Goal: Communication & Community: Answer question/provide support

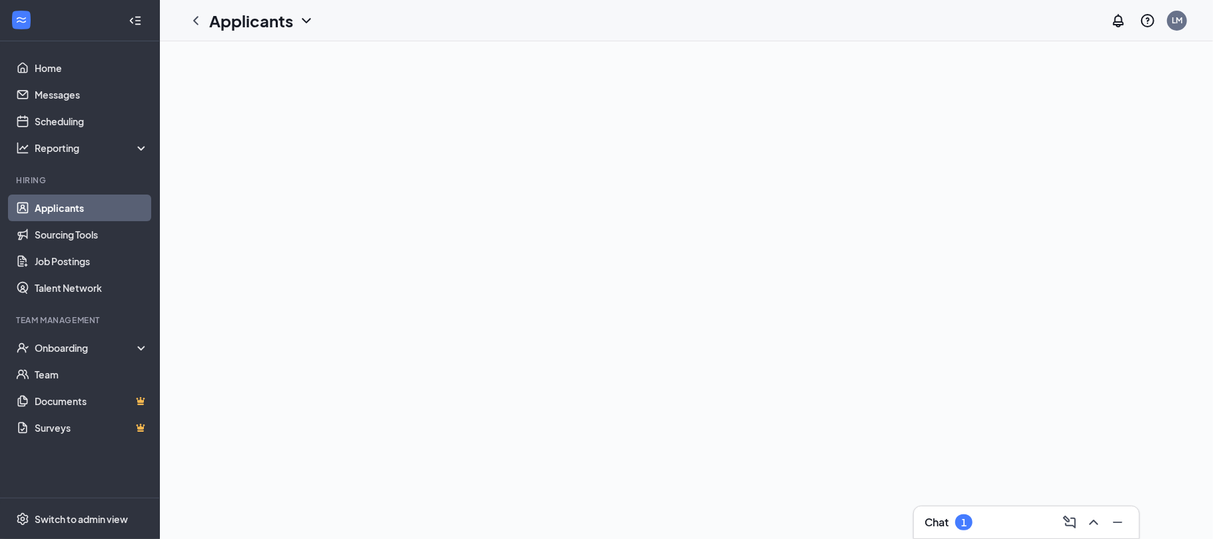
click at [729, 385] on div "Chat 1" at bounding box center [686, 290] width 1053 height 498
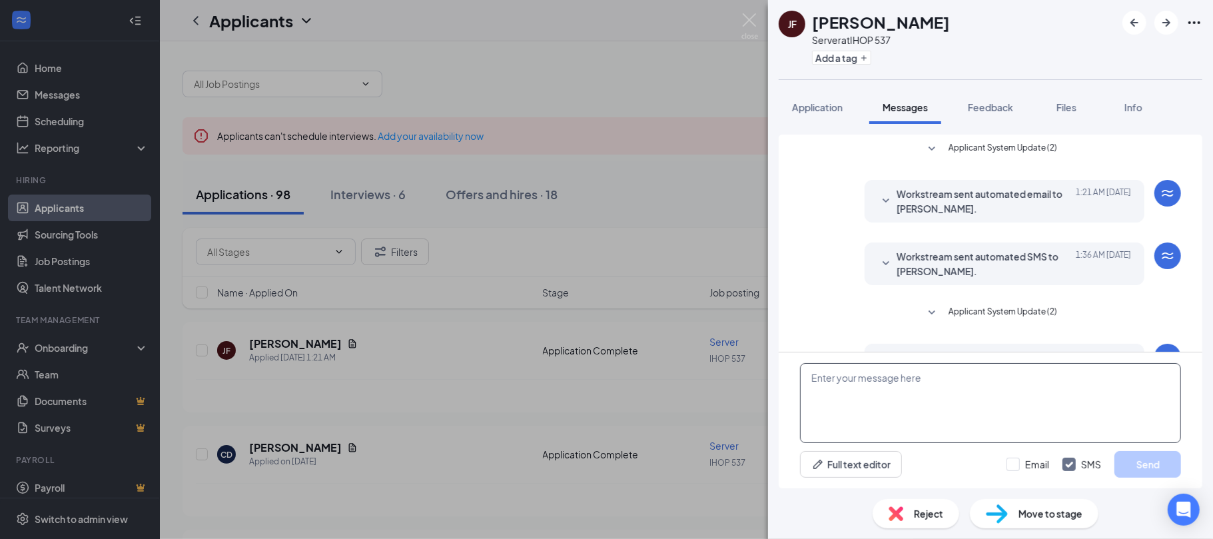
scroll to position [327, 0]
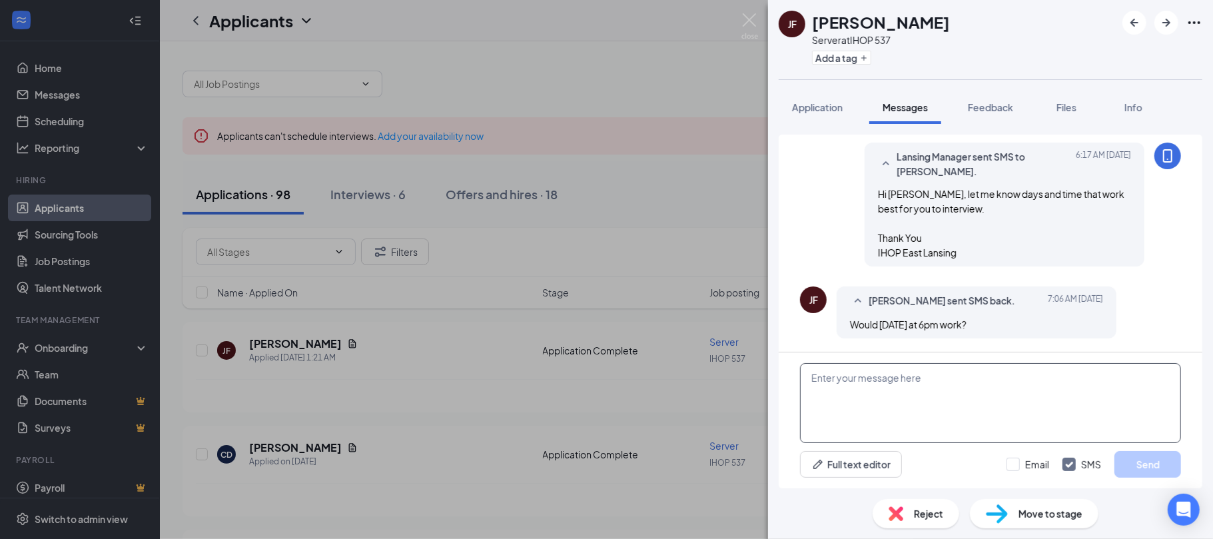
click at [854, 376] on textarea at bounding box center [990, 403] width 381 height 80
click at [1091, 398] on textarea "No Will not be here then, next day will be Friday Sat Sund" at bounding box center [990, 403] width 381 height 80
type textarea "No Will not be here then, next day will be [DATE] Sat [DATE]"
click at [1146, 460] on button "Send" at bounding box center [1148, 464] width 67 height 27
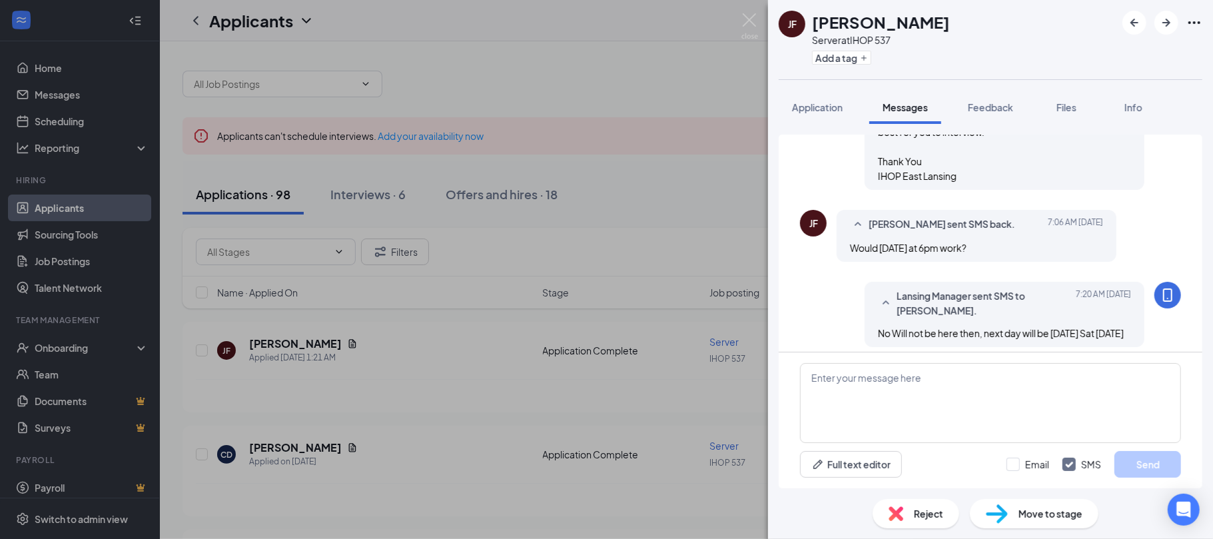
scroll to position [427, 0]
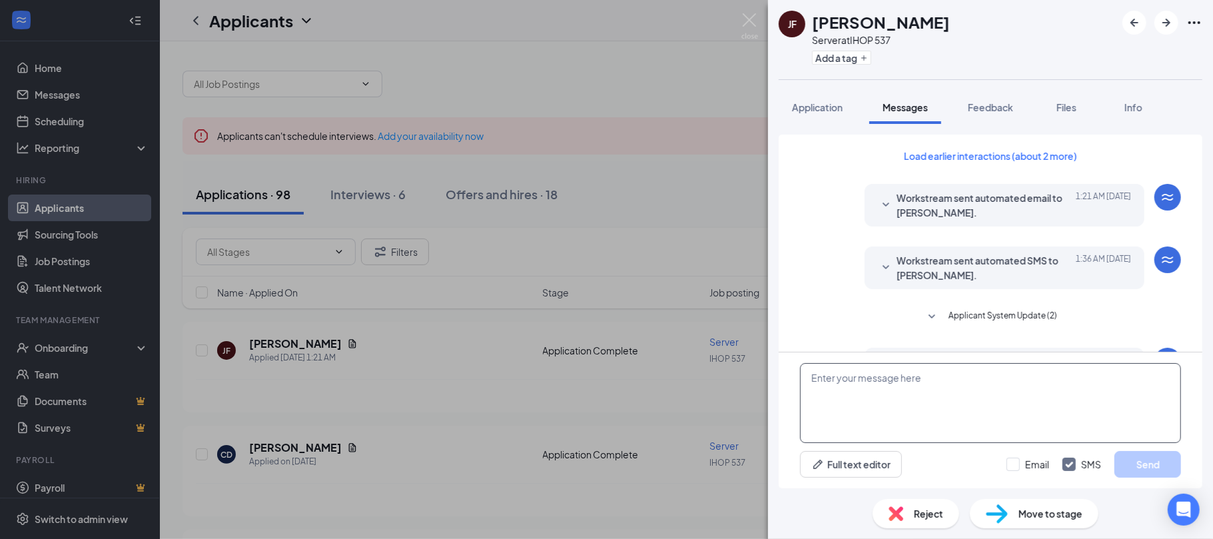
click at [860, 376] on textarea at bounding box center [990, 403] width 381 height 80
type textarea "Can you make it at 2?"
click at [1120, 462] on button "Send" at bounding box center [1148, 464] width 67 height 27
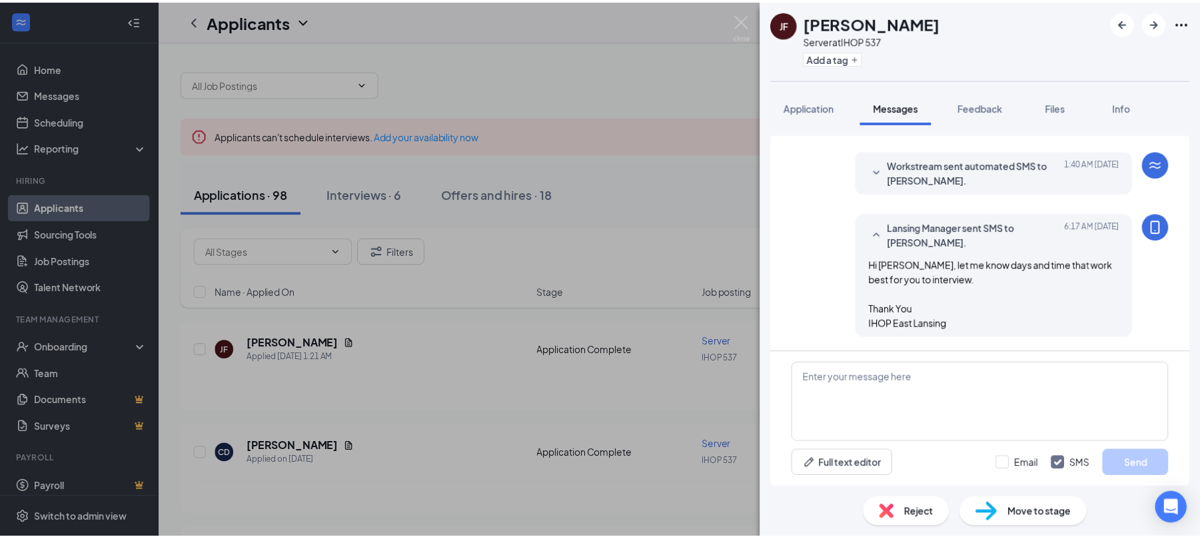
scroll to position [588, 0]
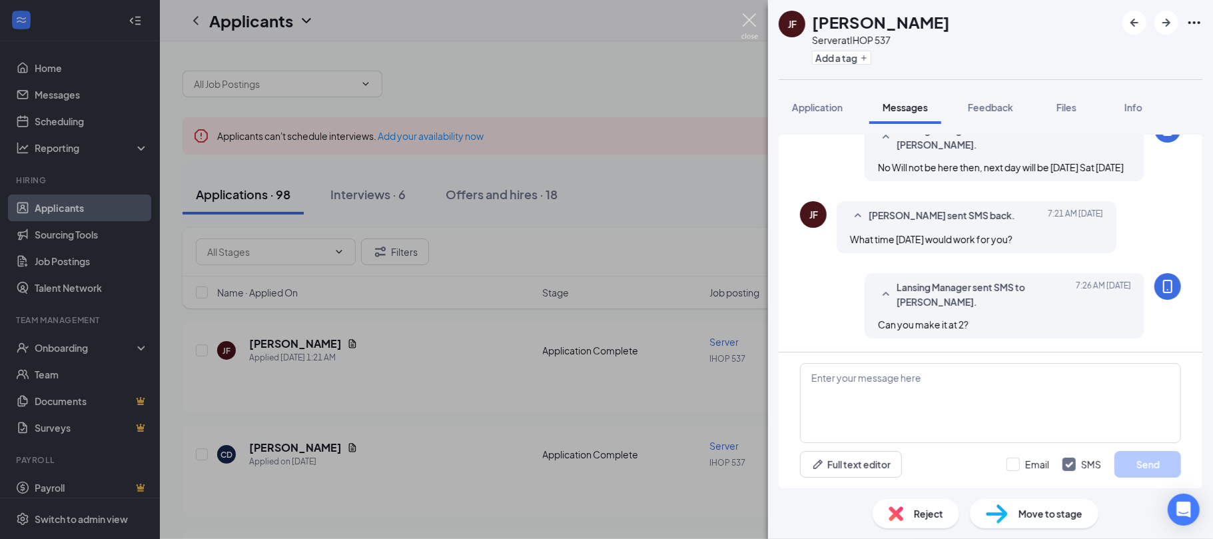
click at [750, 16] on img at bounding box center [750, 26] width 17 height 26
